Goal: Communication & Community: Connect with others

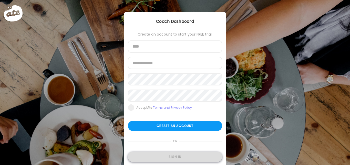
click at [170, 157] on div "Sign in" at bounding box center [175, 157] width 94 height 10
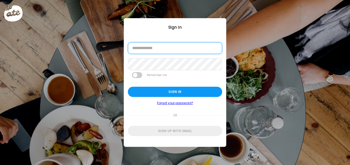
click at [172, 47] on input "email" at bounding box center [175, 48] width 94 height 12
type input "**********"
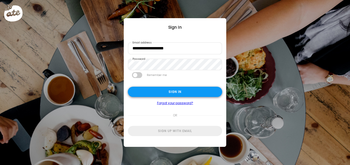
click at [160, 88] on div "Sign in" at bounding box center [175, 92] width 94 height 10
type input "**********"
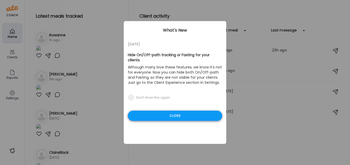
click at [159, 111] on div "Close" at bounding box center [175, 116] width 94 height 10
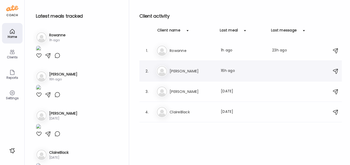
click at [185, 70] on h3 "[PERSON_NAME]" at bounding box center [192, 71] width 45 height 6
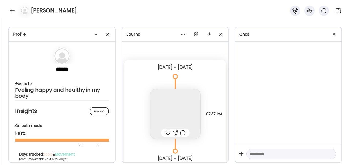
scroll to position [610, 0]
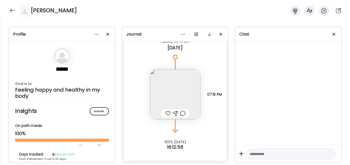
click at [171, 90] on img at bounding box center [175, 94] width 50 height 50
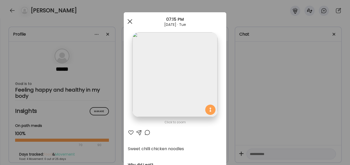
click at [126, 22] on div at bounding box center [130, 21] width 10 height 10
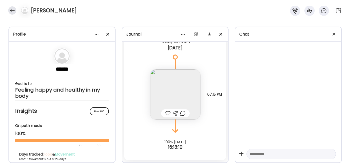
click at [13, 9] on div at bounding box center [12, 10] width 8 height 8
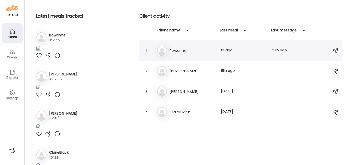
click at [185, 47] on div "Ro [PERSON_NAME] Last meal: 1h ago Last message: 23h ago You: Hi [PERSON_NAME],…" at bounding box center [241, 50] width 170 height 11
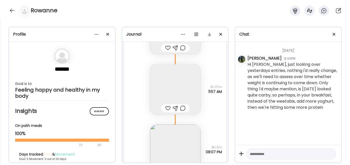
scroll to position [2042, 0]
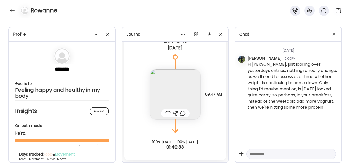
click at [169, 89] on img at bounding box center [175, 94] width 50 height 50
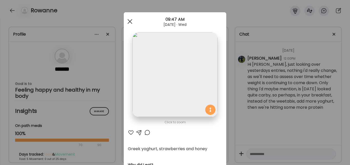
click at [129, 19] on div at bounding box center [130, 21] width 10 height 10
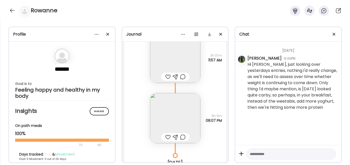
scroll to position [1892, 0]
click at [166, 109] on img at bounding box center [175, 119] width 50 height 50
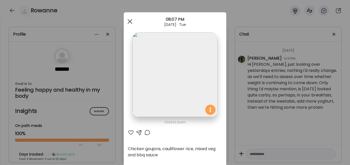
click at [128, 22] on span at bounding box center [130, 21] width 5 height 5
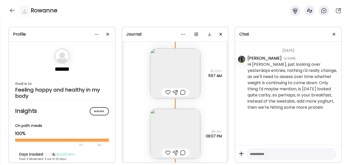
scroll to position [1893, 0]
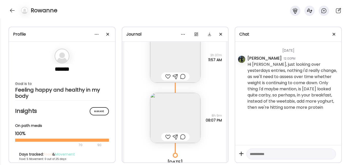
click at [165, 137] on div at bounding box center [167, 137] width 5 height 6
click at [171, 68] on img at bounding box center [175, 58] width 50 height 50
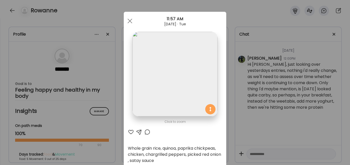
scroll to position [0, 0]
click at [128, 25] on div at bounding box center [130, 21] width 10 height 10
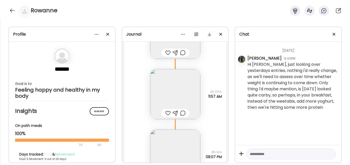
scroll to position [1855, 0]
